Goal: Book appointment/travel/reservation

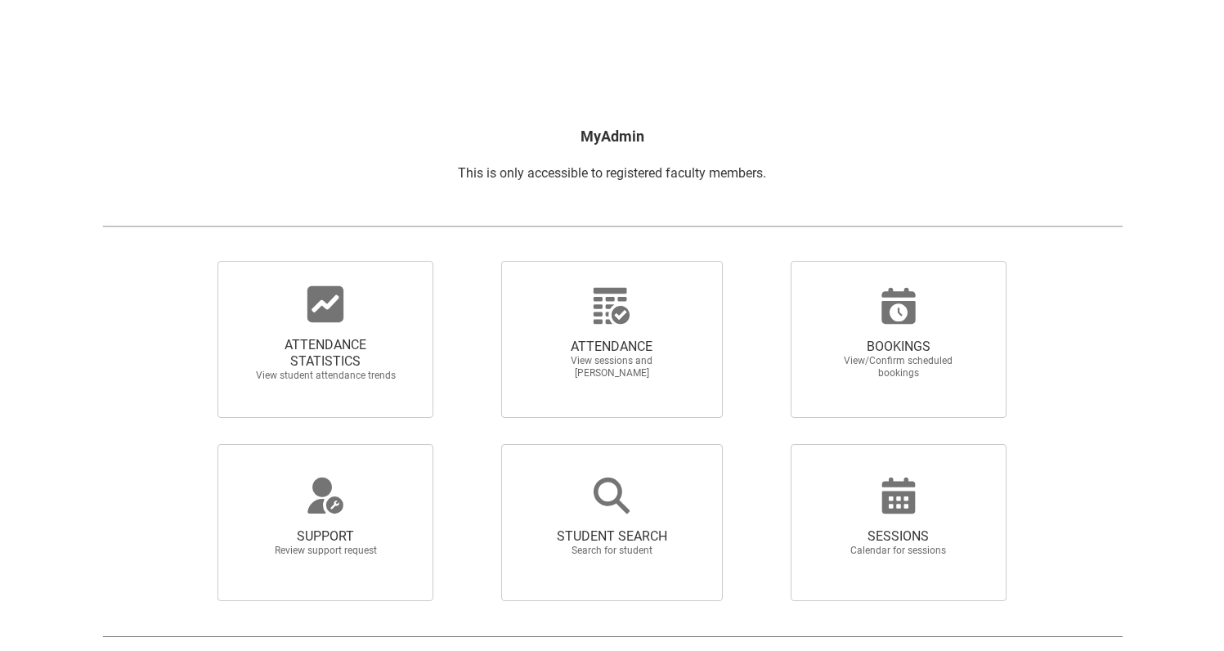
scroll to position [177, 0]
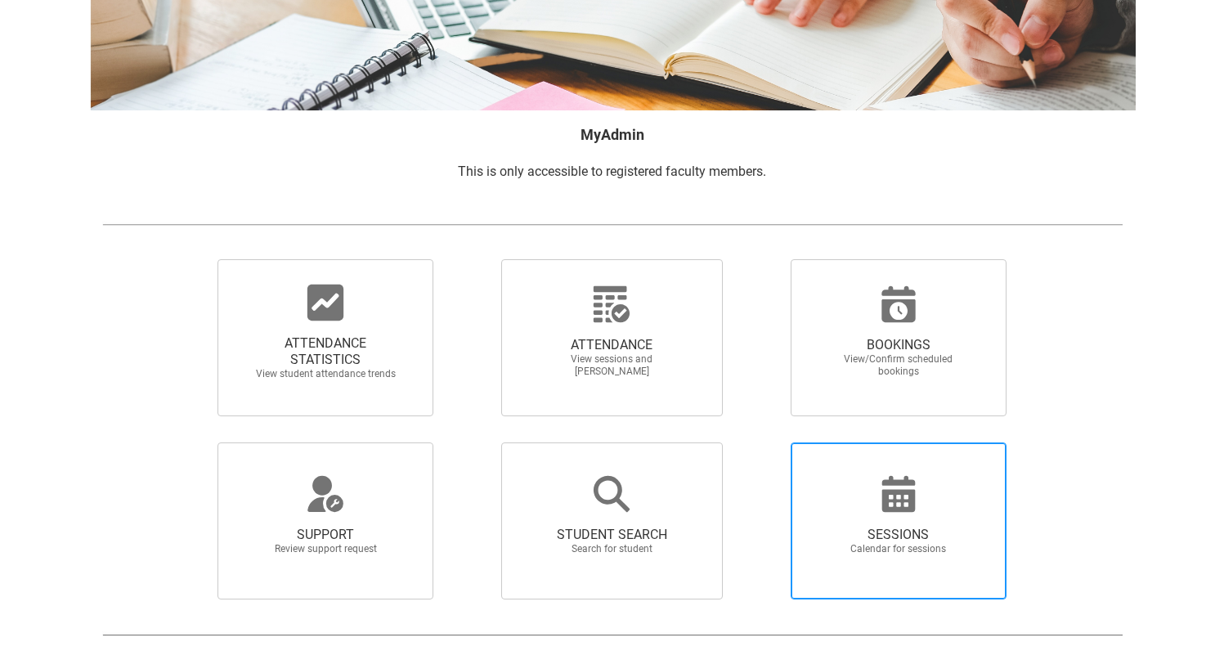
click at [898, 498] on icon at bounding box center [898, 493] width 39 height 39
click at [764, 442] on input "SESSIONS Calendar for sessions" at bounding box center [763, 442] width 1 height 1
radio input "true"
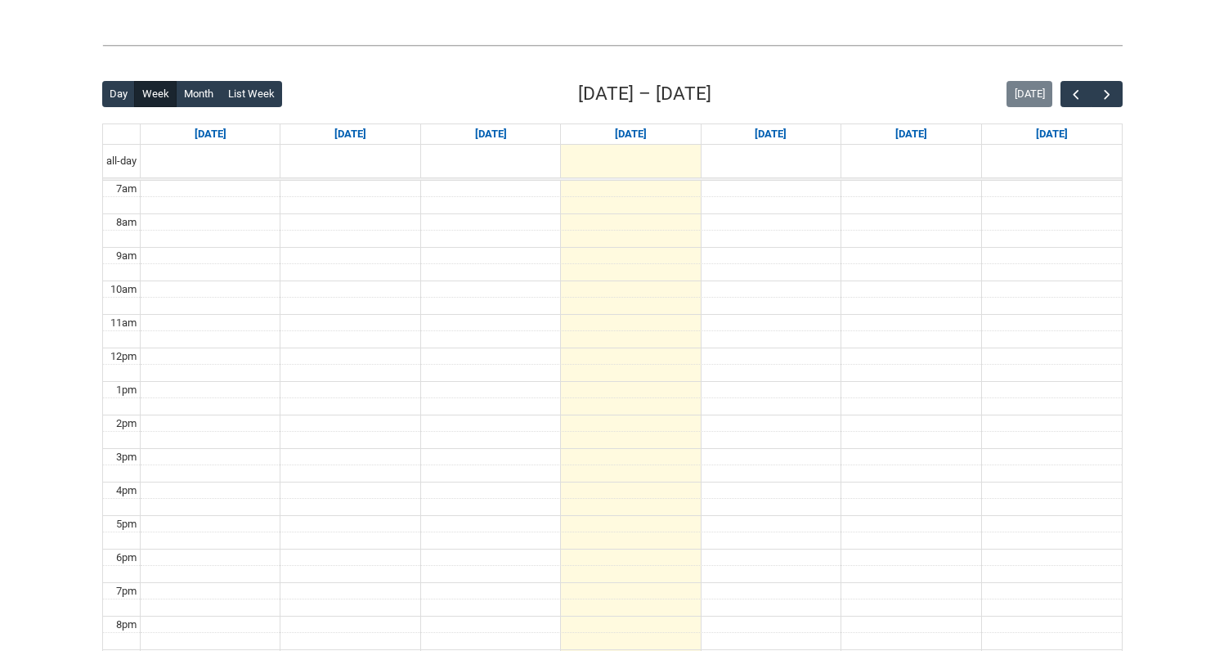
scroll to position [359, 0]
click at [198, 97] on button "Month" at bounding box center [198, 96] width 45 height 26
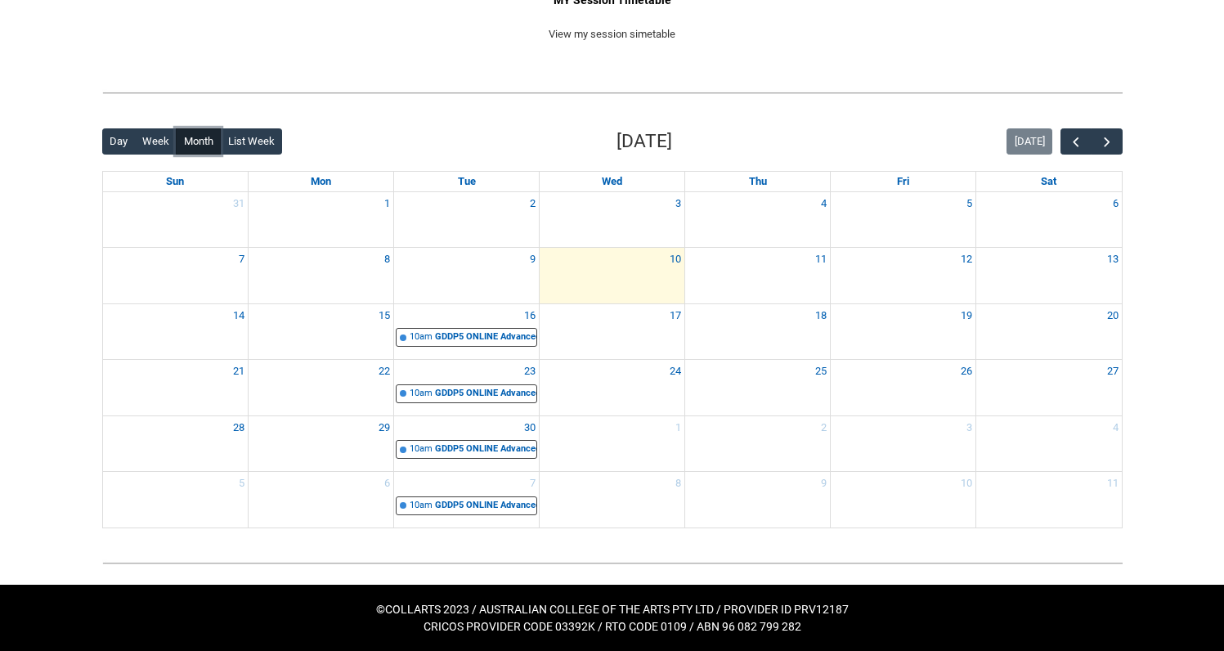
scroll to position [313, 0]
click at [450, 333] on div "GDDP5 ONLINE Advanced Typography STAGE 5 | Online | Wes Franklin" at bounding box center [485, 337] width 101 height 14
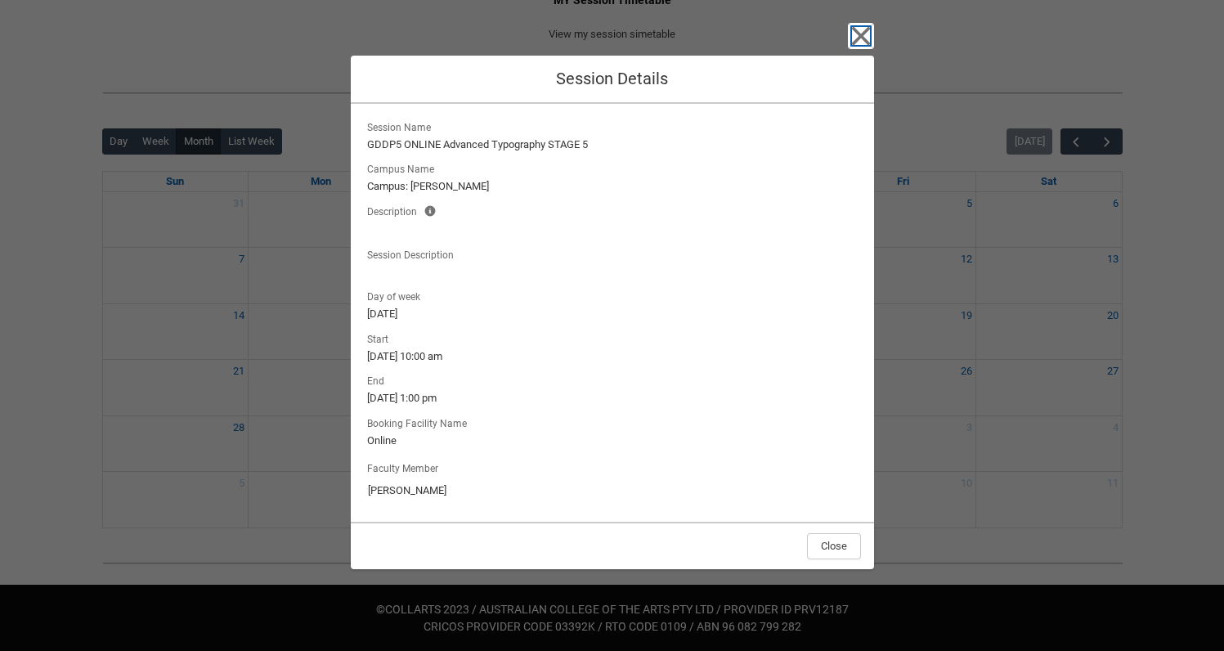
click at [860, 34] on icon "button" at bounding box center [860, 35] width 19 height 19
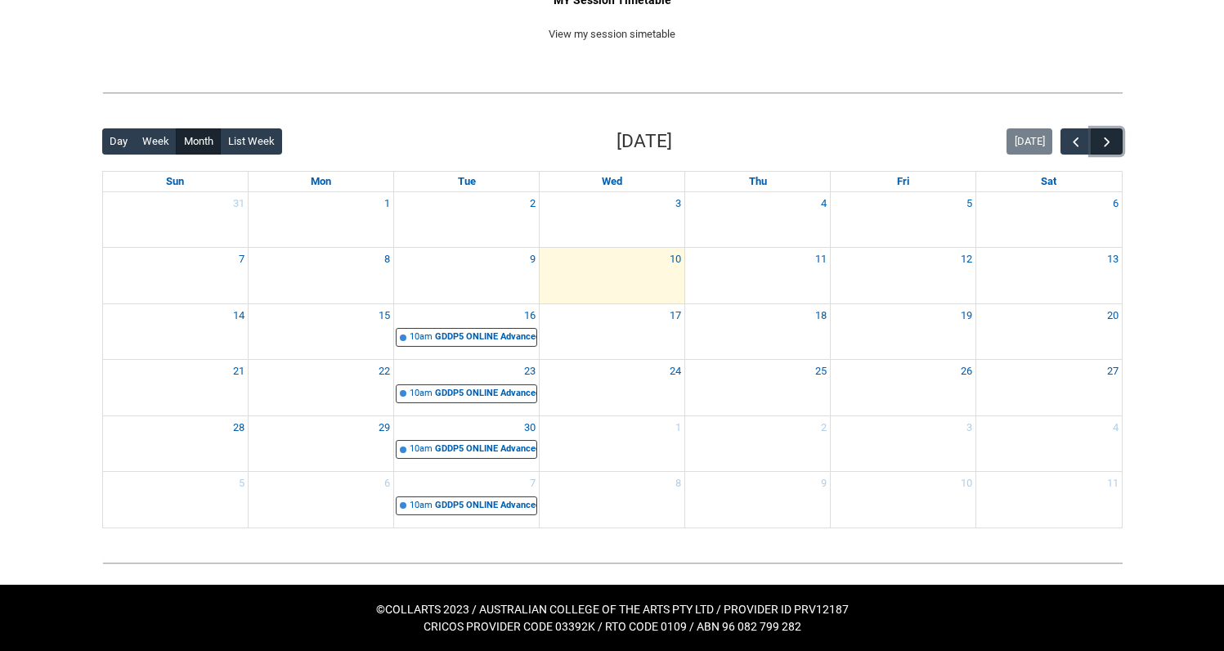
click at [1108, 142] on span "button" at bounding box center [1107, 142] width 16 height 16
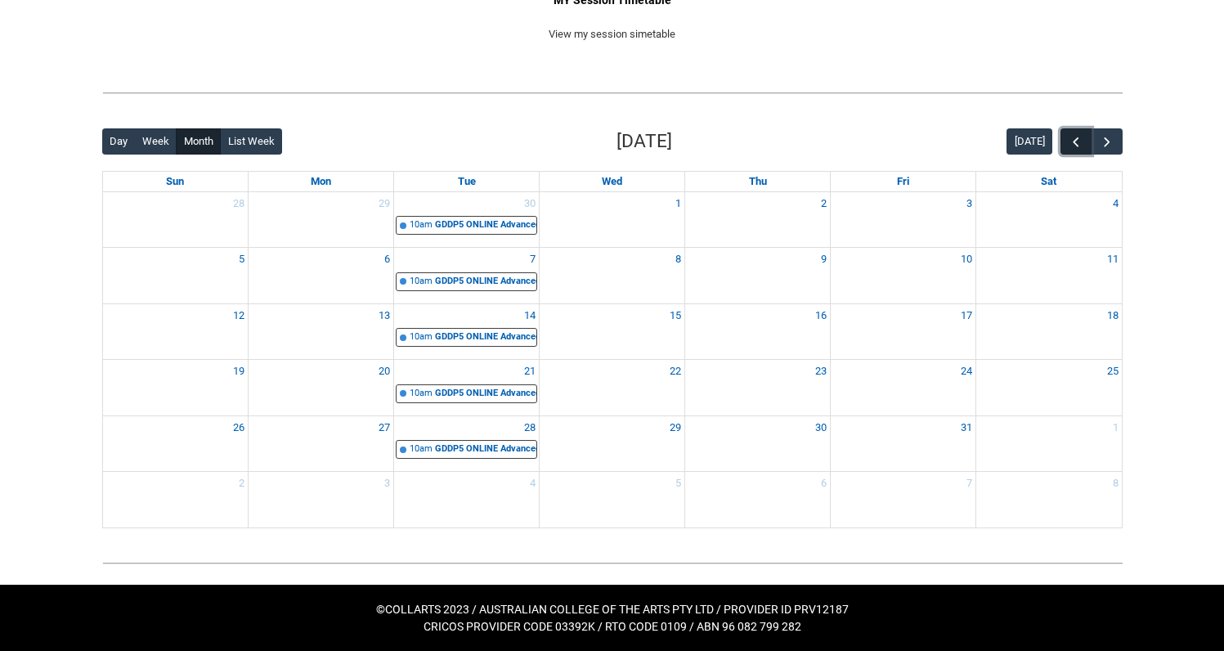
click at [1070, 137] on span "button" at bounding box center [1076, 142] width 16 height 16
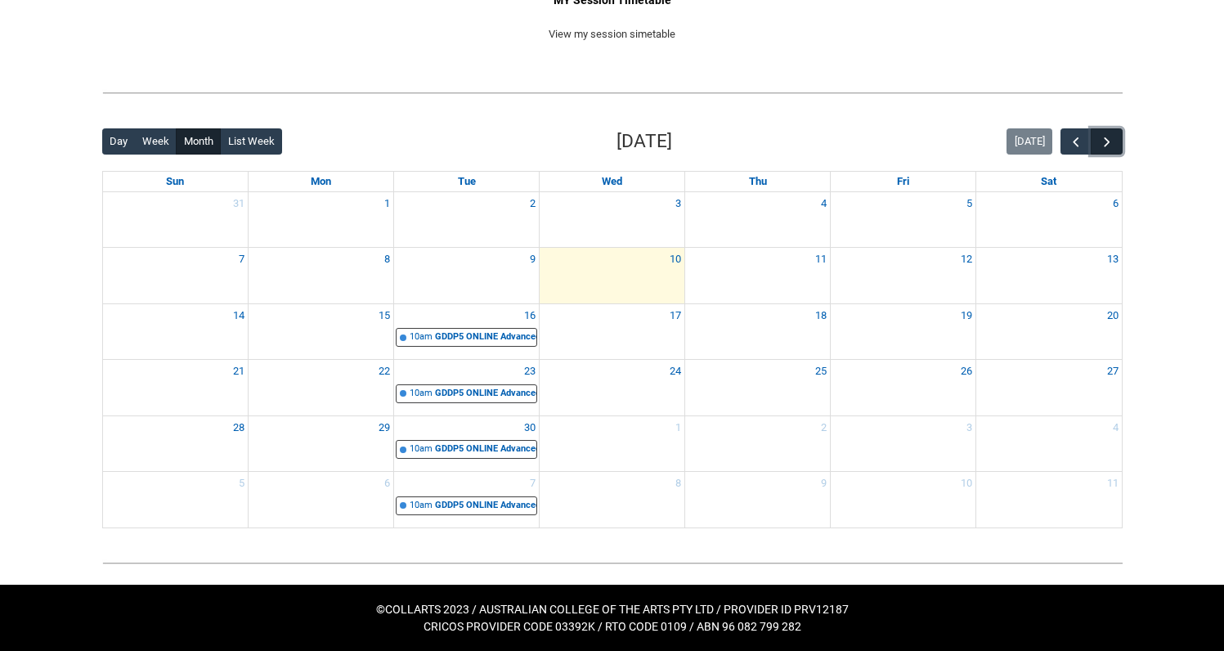
click at [1112, 141] on span "button" at bounding box center [1107, 142] width 16 height 16
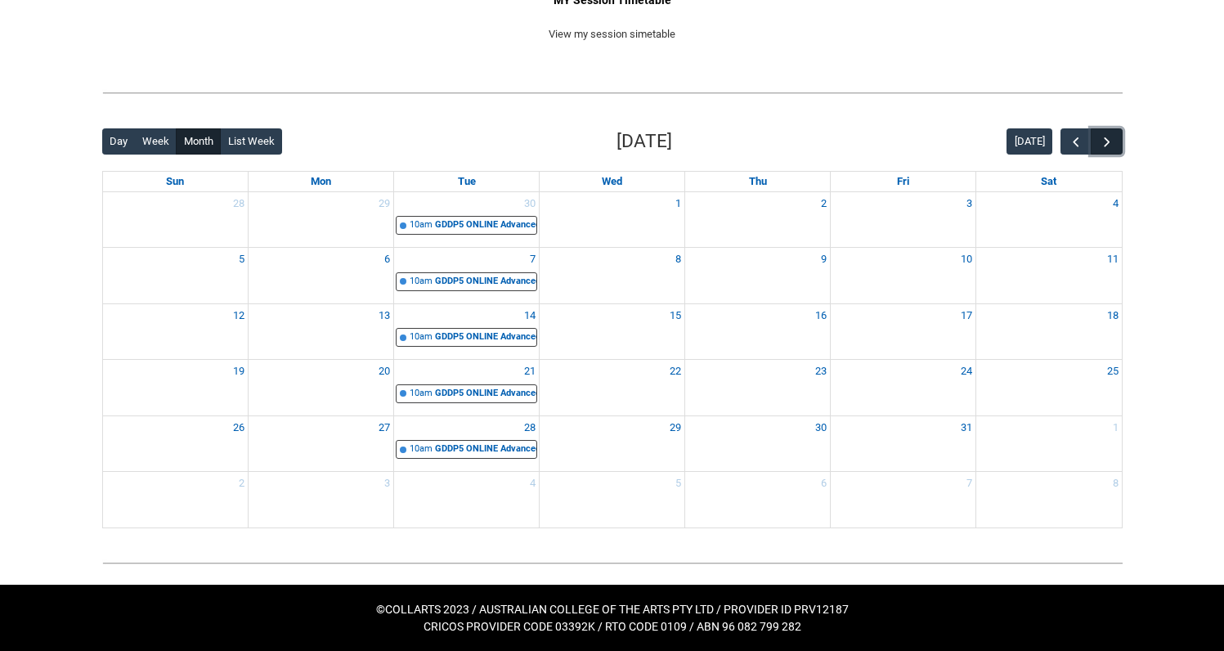
click at [1107, 140] on span "button" at bounding box center [1107, 142] width 16 height 16
click at [1106, 139] on span "button" at bounding box center [1107, 142] width 16 height 16
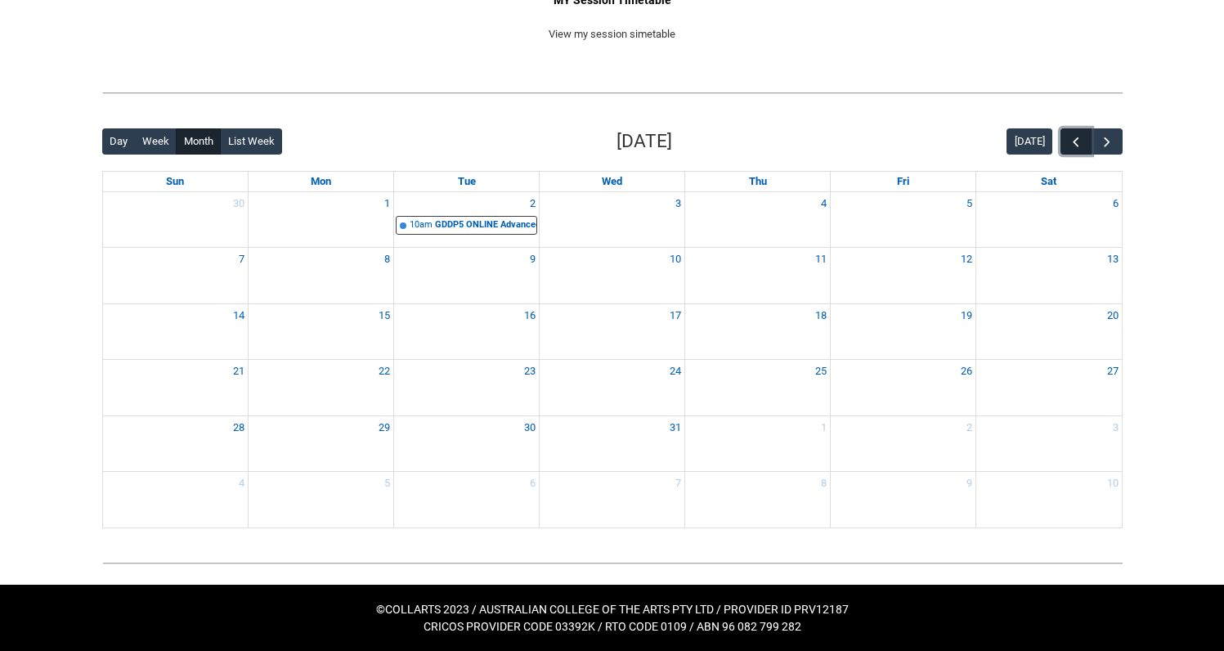
click at [1075, 139] on span "button" at bounding box center [1076, 142] width 16 height 16
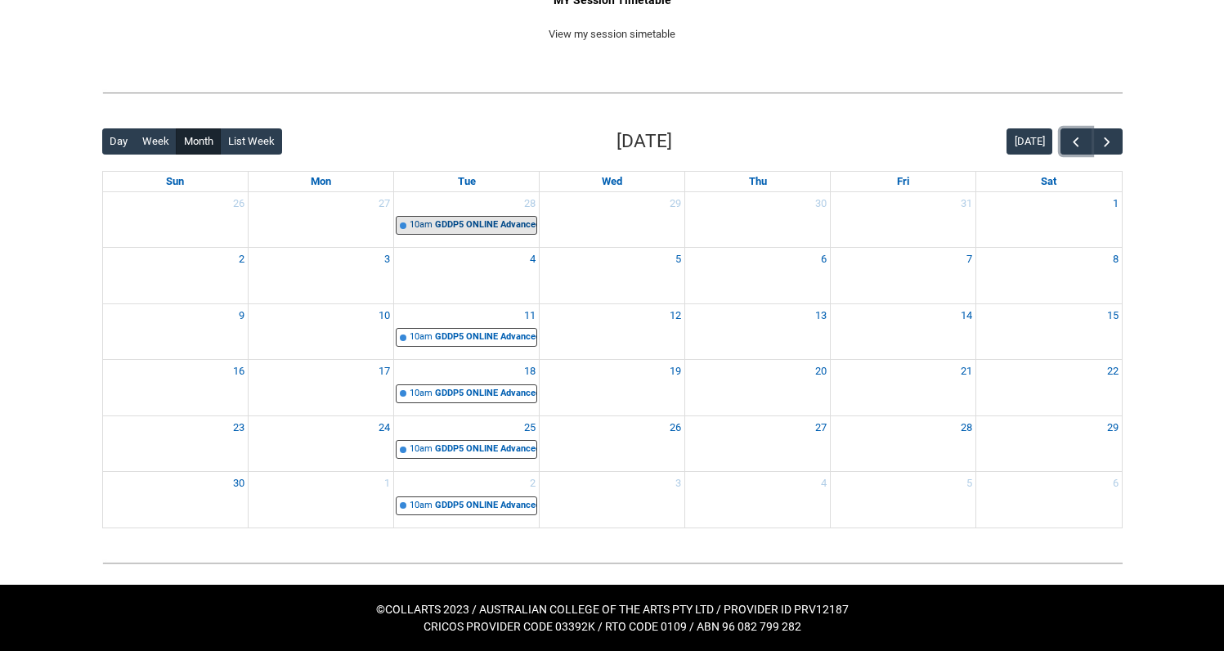
click at [438, 222] on div "GDDP5 ONLINE Advanced Typography STAGE 5 | Online | Wes Franklin" at bounding box center [485, 225] width 101 height 14
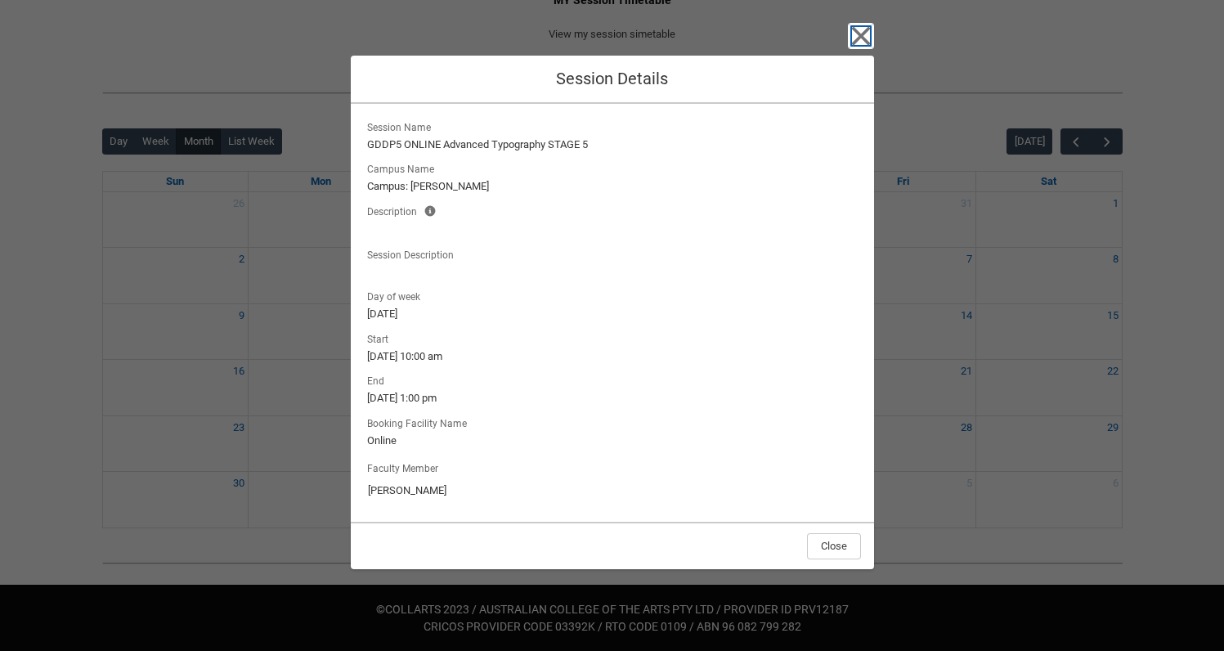
click at [859, 37] on icon "button" at bounding box center [860, 35] width 19 height 19
